Goal: Transaction & Acquisition: Purchase product/service

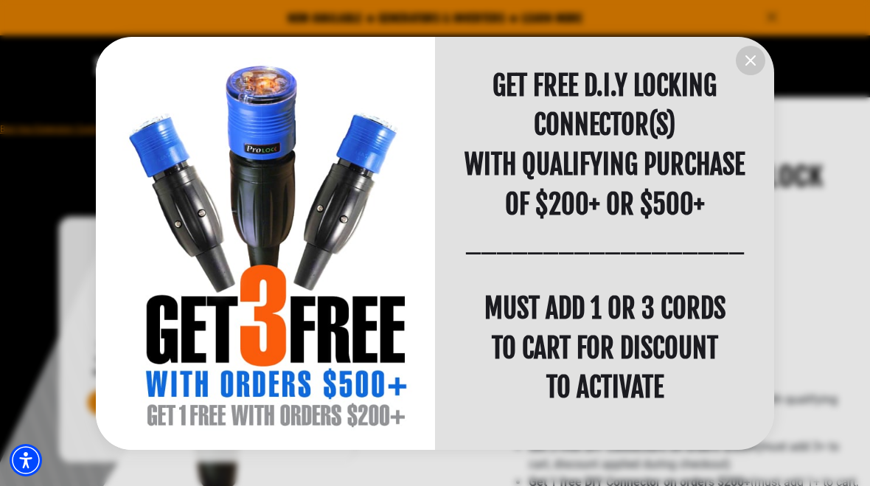
click at [327, 234] on div "information" at bounding box center [265, 244] width 339 height 414
click at [754, 66] on icon "information" at bounding box center [751, 61] width 18 height 18
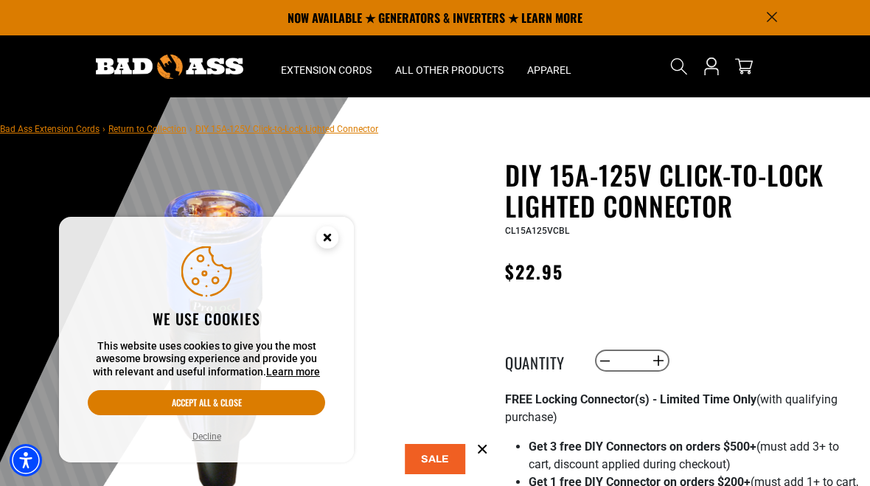
click at [329, 242] on circle "Close this option" at bounding box center [327, 237] width 22 height 22
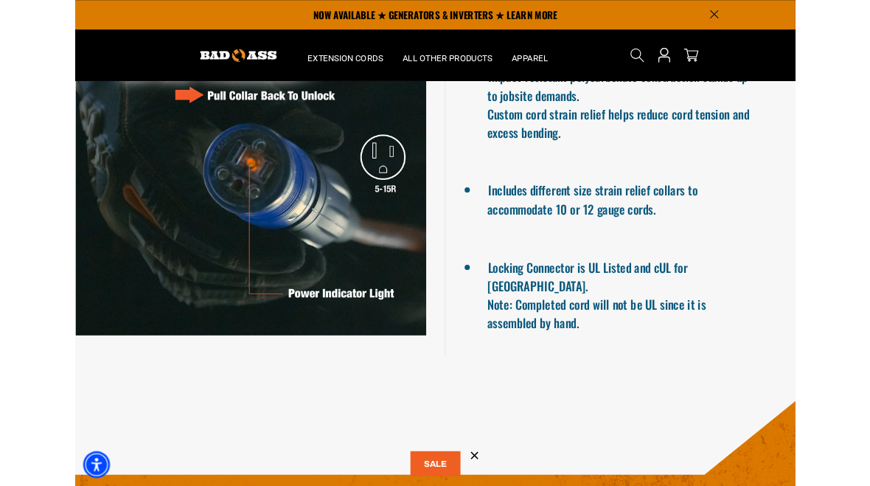
scroll to position [1381, 0]
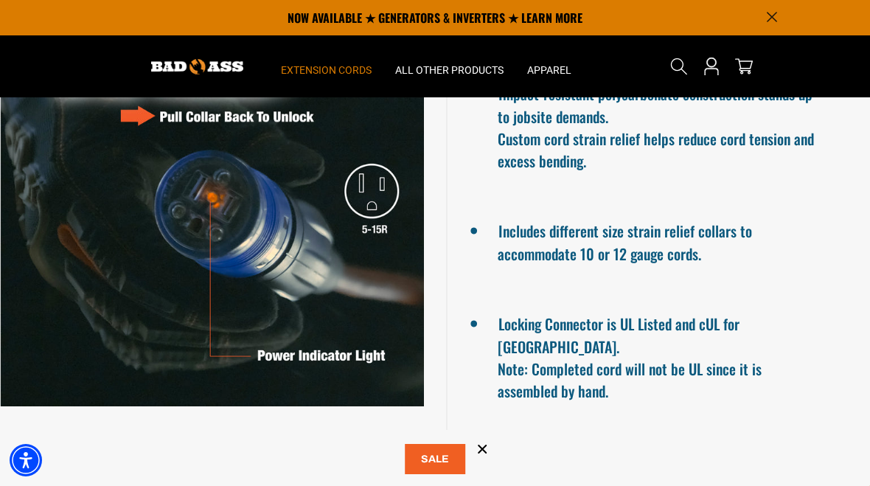
click at [318, 68] on span "Extension Cords" at bounding box center [326, 69] width 91 height 13
click at [355, 76] on span "Extension Cords" at bounding box center [326, 69] width 91 height 13
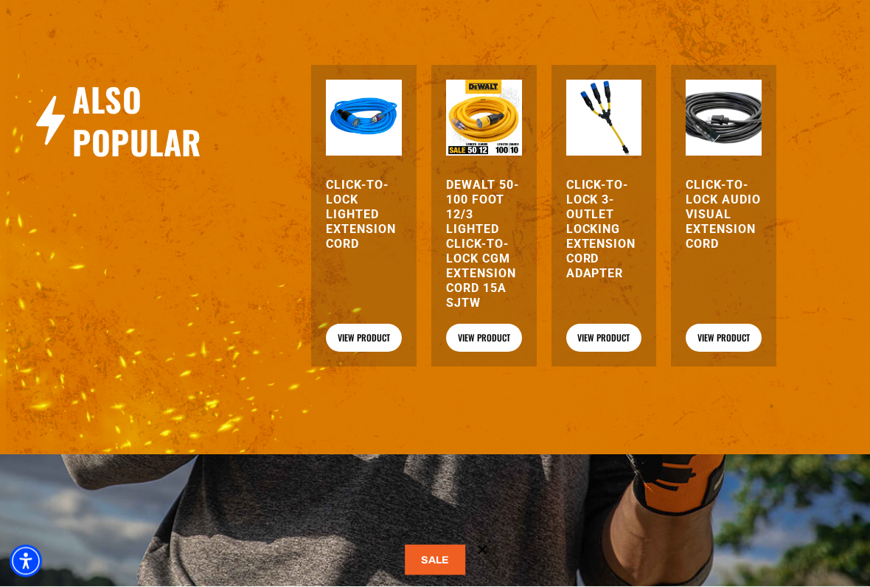
scroll to position [1982, 0]
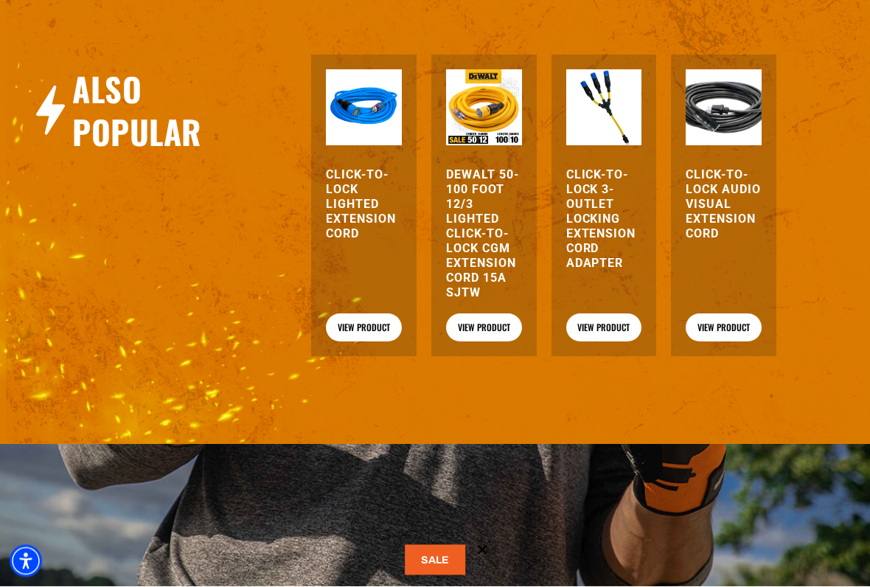
click at [481, 193] on h3 "DEWALT 50-100 foot 12/3 Lighted Click-to-Lock CGM Extension Cord 15A SJTW" at bounding box center [484, 234] width 76 height 133
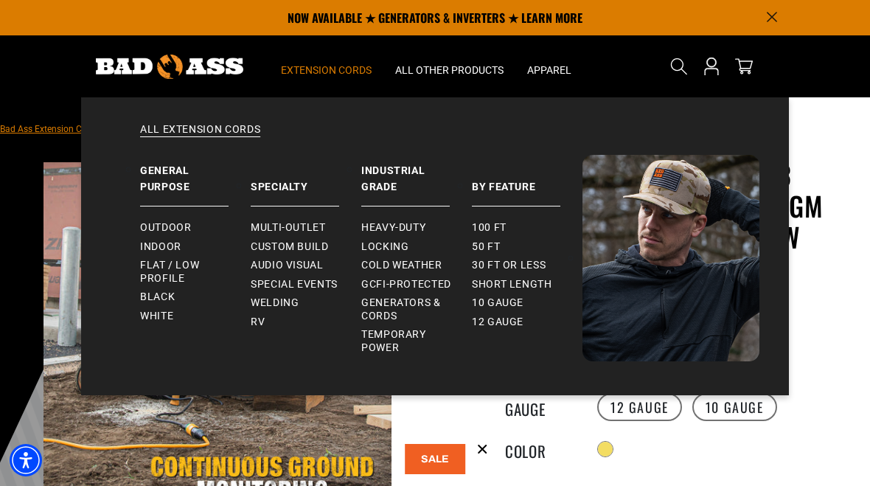
click at [326, 53] on summary "Extension Cords" at bounding box center [326, 66] width 114 height 62
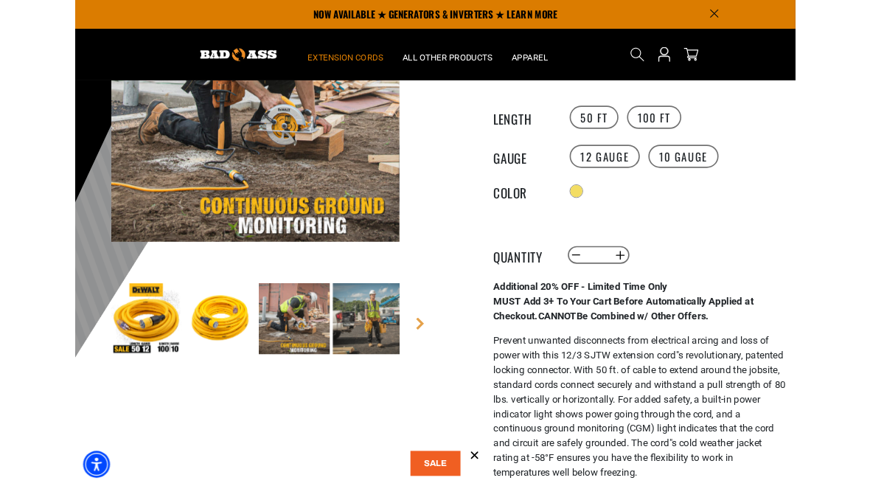
scroll to position [214, 0]
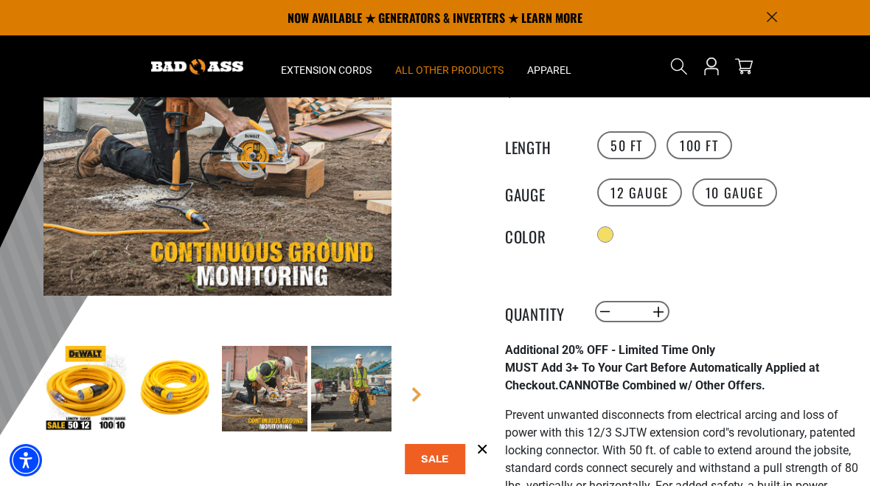
click at [451, 73] on span "All Other Products" at bounding box center [449, 69] width 108 height 13
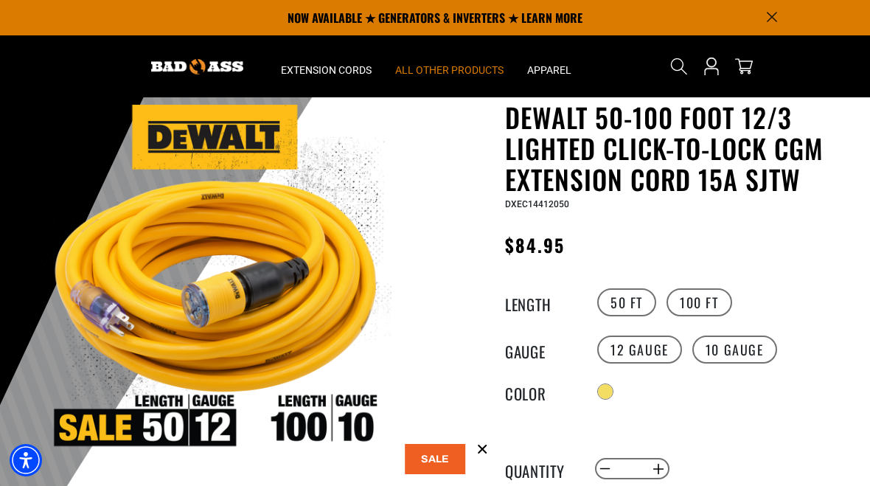
scroll to position [57, 0]
click at [348, 69] on span "Extension Cords" at bounding box center [326, 69] width 91 height 13
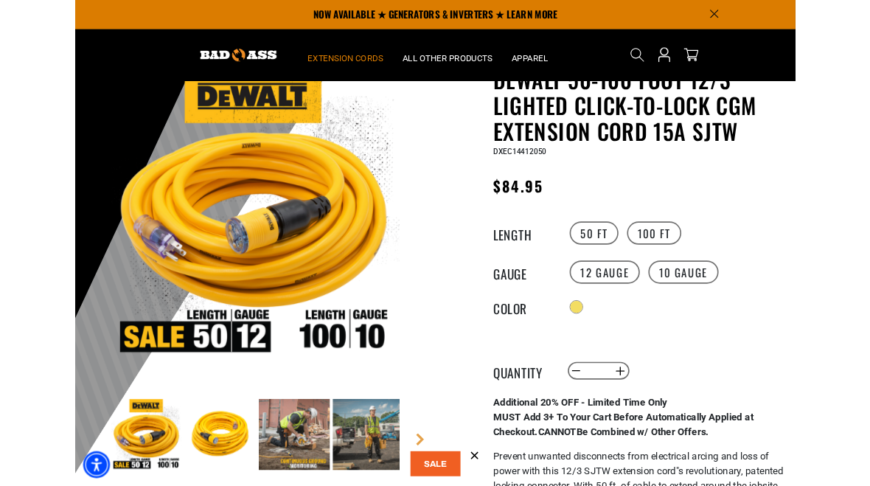
scroll to position [77, 0]
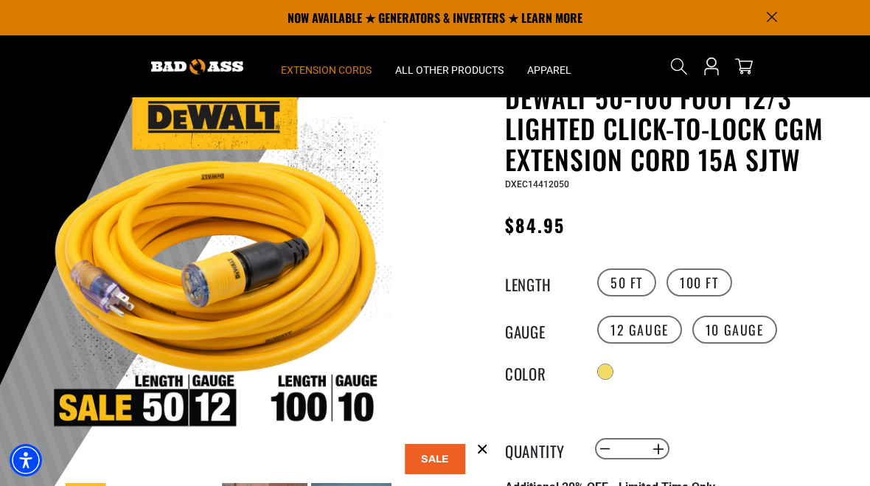
click at [349, 77] on summary "Extension Cords" at bounding box center [326, 66] width 114 height 62
click at [343, 81] on summary "Extension Cords" at bounding box center [326, 66] width 114 height 62
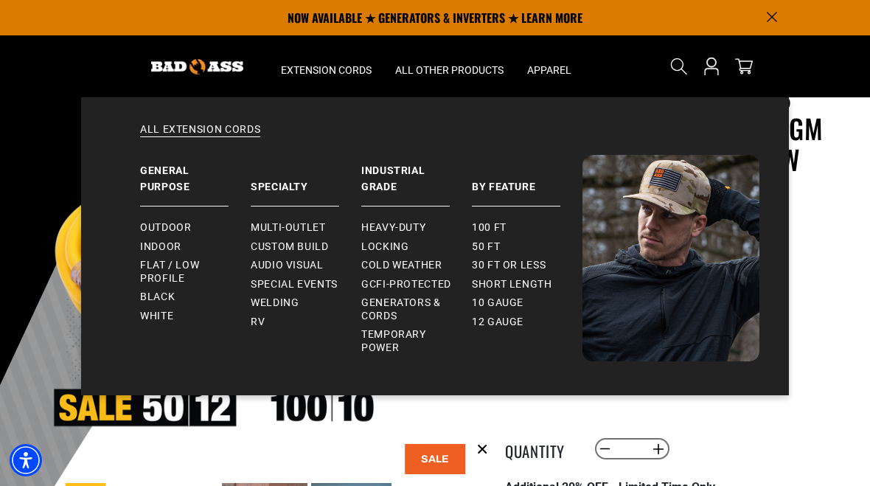
click at [121, 456] on section "1 of 9" at bounding box center [218, 326] width 354 height 489
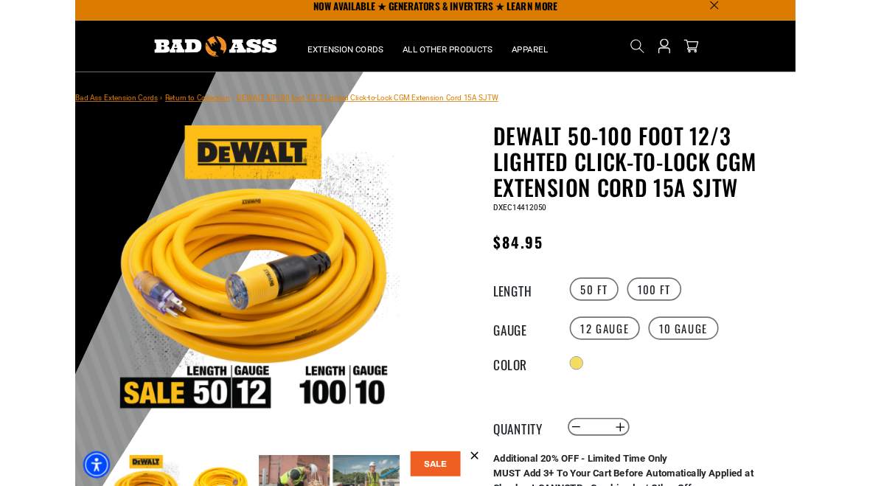
scroll to position [0, 0]
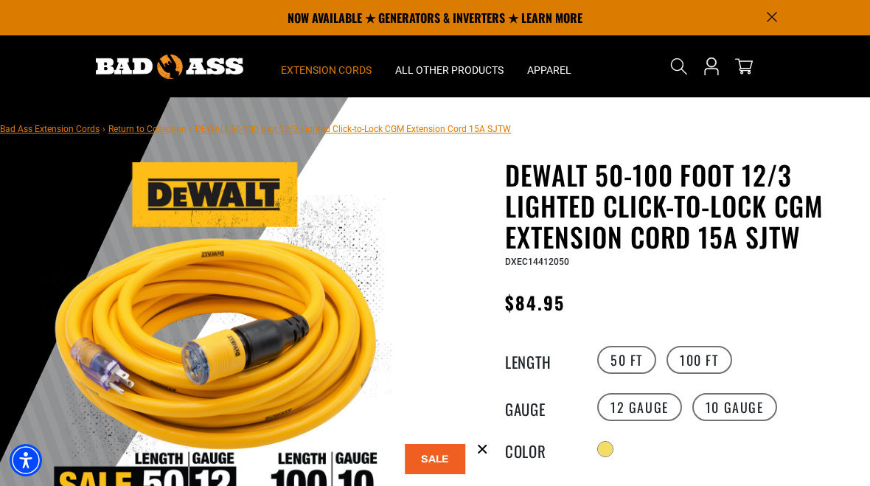
click at [318, 79] on summary "Extension Cords" at bounding box center [326, 66] width 114 height 62
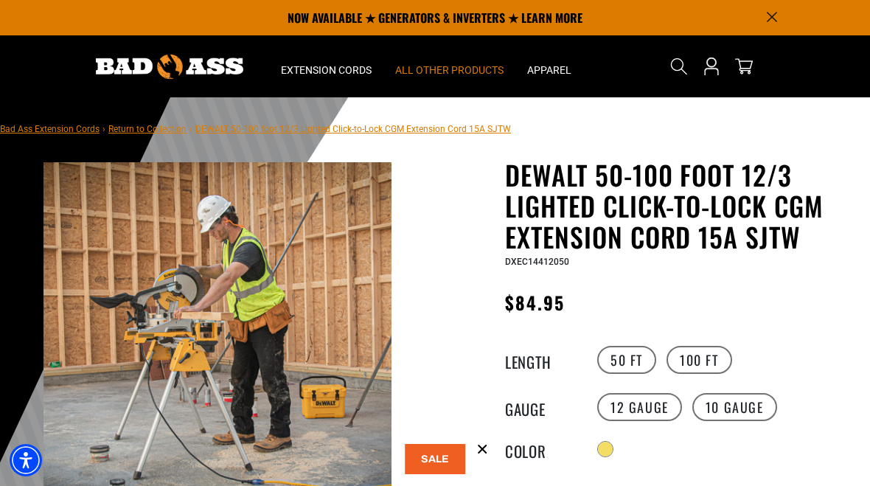
click at [462, 79] on summary "All Other Products" at bounding box center [449, 66] width 132 height 62
click at [310, 73] on span "Extension Cords" at bounding box center [326, 69] width 91 height 13
click at [467, 81] on div "All Other Products Plugs & Connectors Twist Lock Straight Blade" at bounding box center [449, 242] width 132 height 325
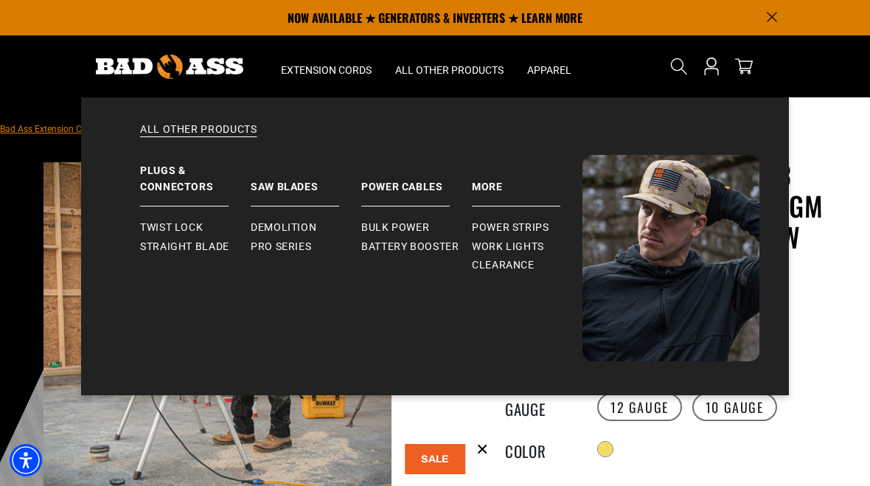
click at [187, 185] on link "Plugs & Connectors" at bounding box center [195, 181] width 111 height 52
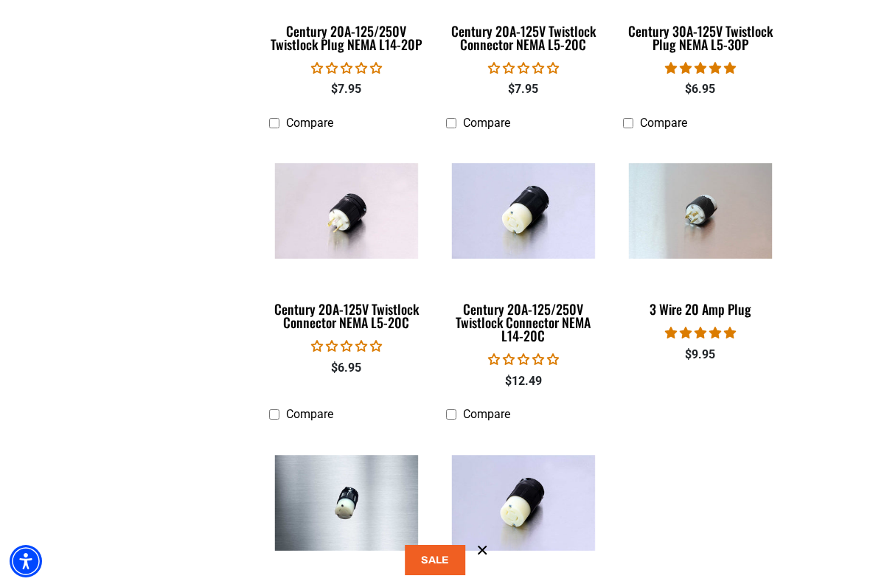
scroll to position [1674, 0]
click at [391, 289] on link "Century 20A-125V Twistlock Connector NEMA L5-20C" at bounding box center [346, 236] width 155 height 200
